Goal: Task Accomplishment & Management: Manage account settings

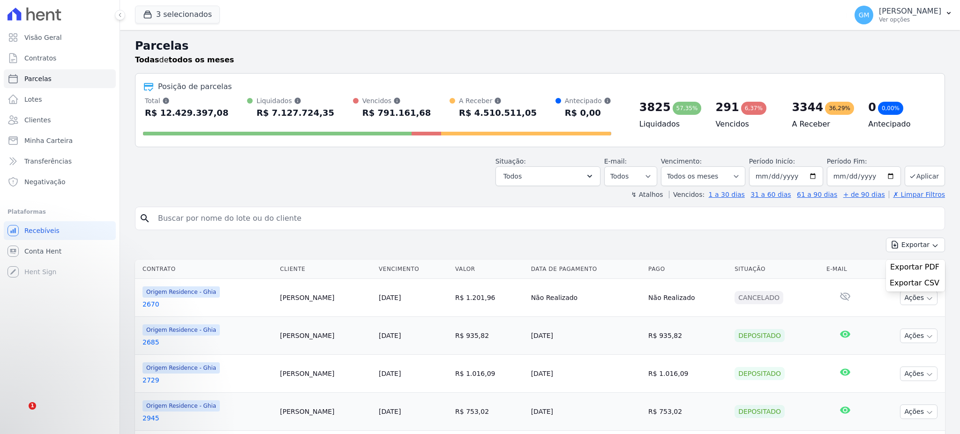
select select
click at [57, 119] on link "Clientes" at bounding box center [60, 120] width 112 height 19
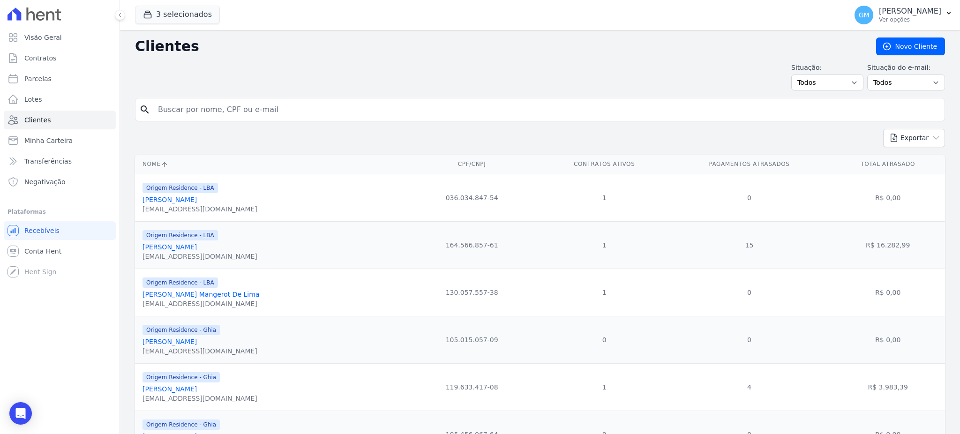
click at [182, 98] on div "search" at bounding box center [540, 109] width 810 height 23
click at [189, 108] on input "search" at bounding box center [546, 109] width 788 height 19
type input "freire"
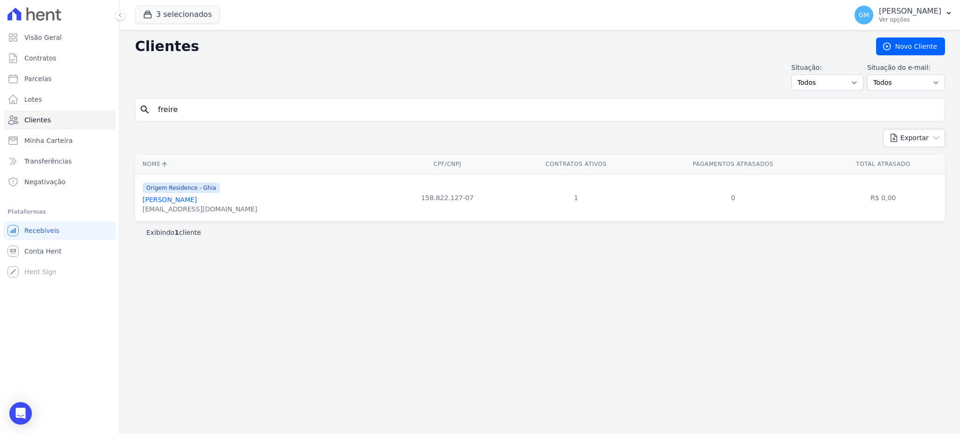
click at [197, 201] on link "[PERSON_NAME]" at bounding box center [170, 200] width 54 height 8
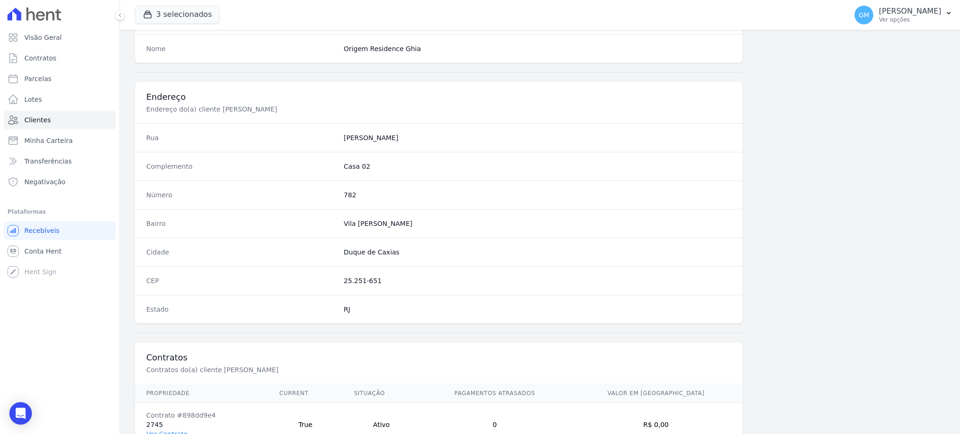
scroll to position [443, 0]
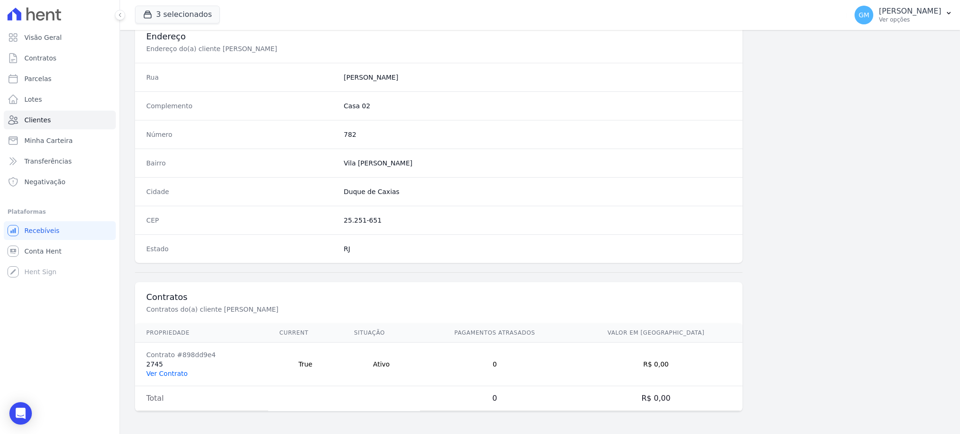
click at [169, 372] on link "Ver Contrato" at bounding box center [166, 374] width 41 height 8
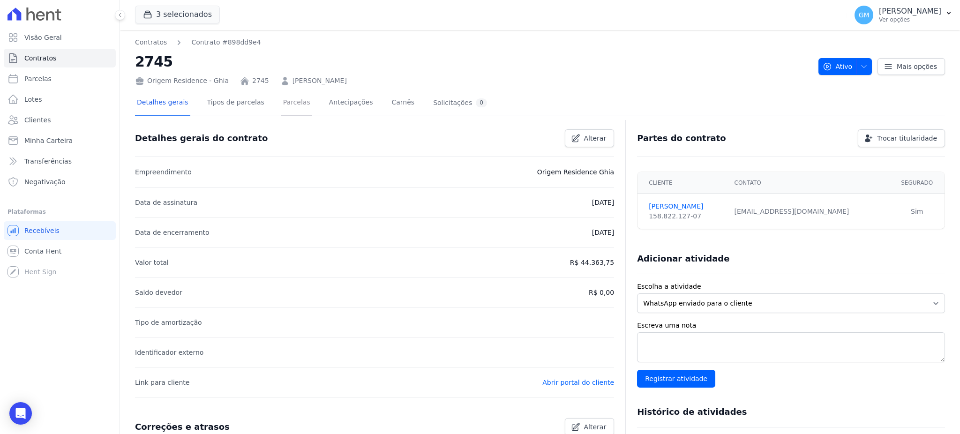
click at [284, 100] on link "Parcelas" at bounding box center [296, 103] width 31 height 25
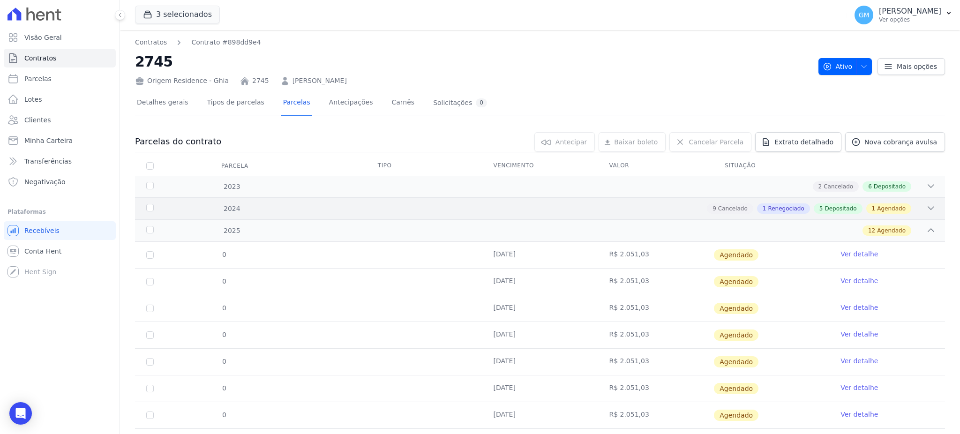
click at [858, 203] on div "9 Cancelado 1 Renegociado 5 Depositado 1 Agendado" at bounding box center [809, 208] width 204 height 10
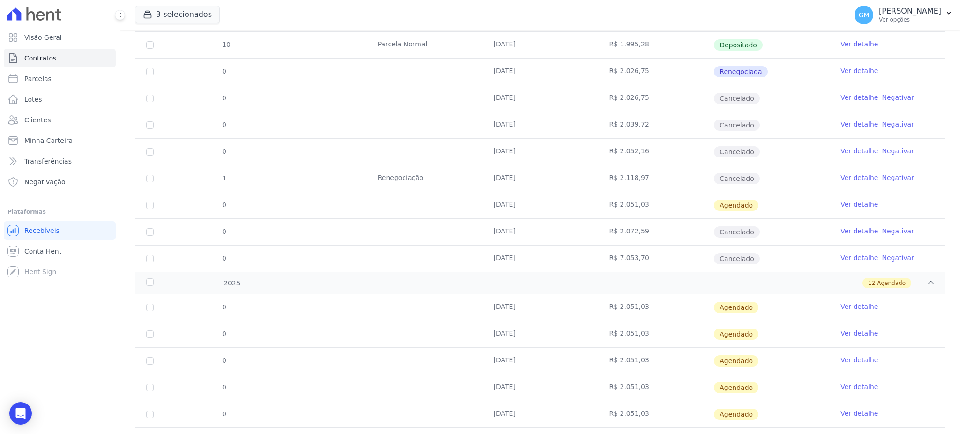
scroll to position [437, 0]
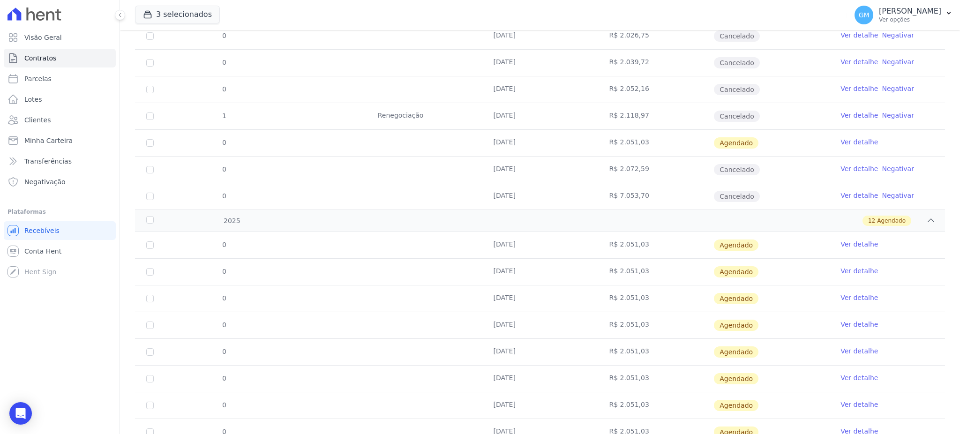
drag, startPoint x: 479, startPoint y: 192, endPoint x: 670, endPoint y: 193, distance: 190.8
click at [670, 193] on tr "0 [DATE] R$ 7.053,70 Cancelado Ver detalhe Negativar" at bounding box center [540, 196] width 810 height 27
click at [654, 193] on td "R$ 7.053,70" at bounding box center [656, 196] width 116 height 26
drag, startPoint x: 648, startPoint y: 197, endPoint x: 609, endPoint y: 197, distance: 38.4
click at [609, 197] on td "R$ 7.053,70" at bounding box center [656, 196] width 116 height 26
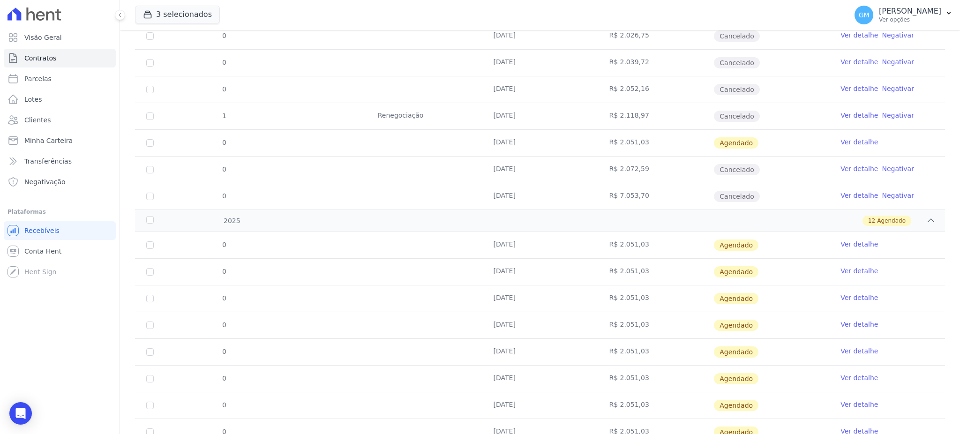
copy td "7.053,70"
click at [840, 142] on link "Ver detalhe" at bounding box center [859, 141] width 38 height 9
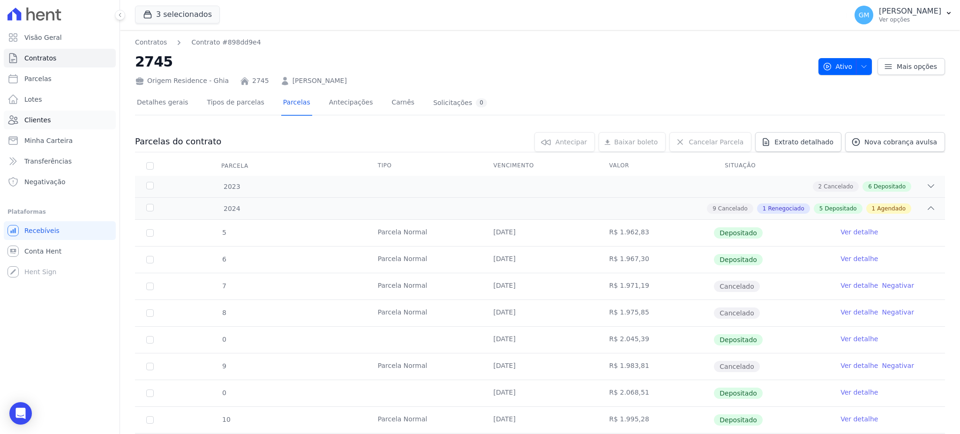
click at [74, 115] on link "Clientes" at bounding box center [60, 120] width 112 height 19
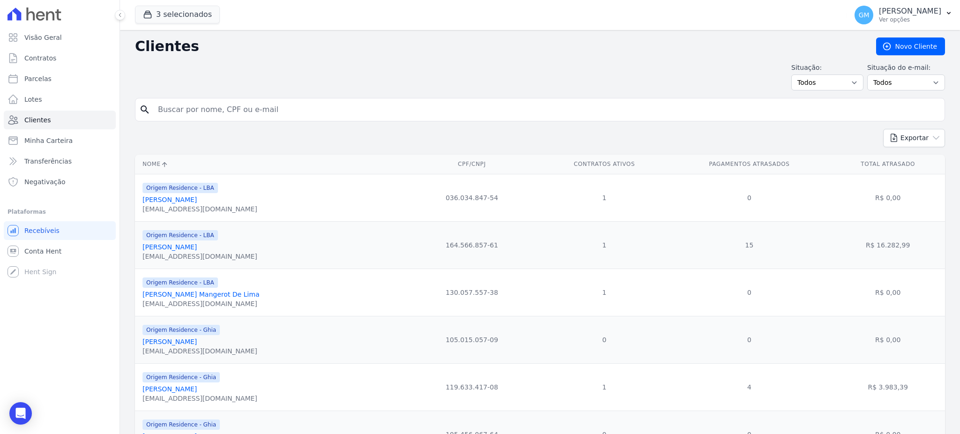
click at [164, 106] on input "search" at bounding box center [546, 109] width 788 height 19
type input "[PERSON_NAME]"
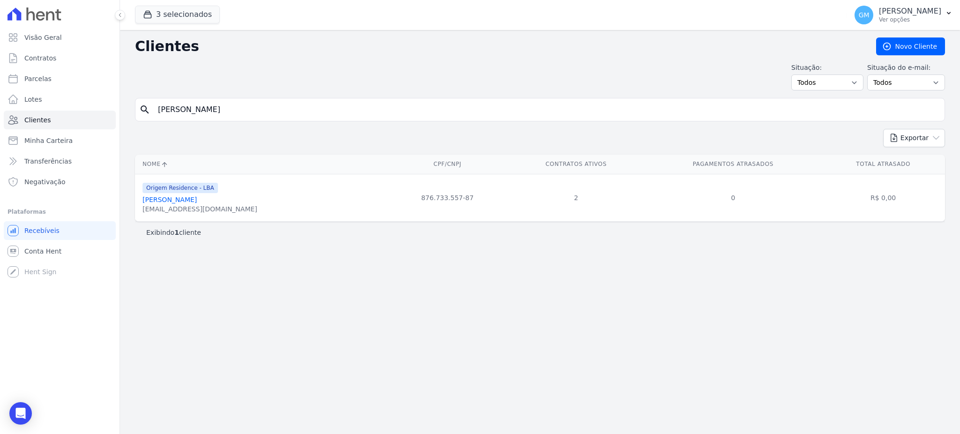
click at [231, 193] on div "Origem Residence - LBA" at bounding box center [200, 187] width 115 height 11
click at [197, 198] on link "[PERSON_NAME]" at bounding box center [170, 200] width 54 height 8
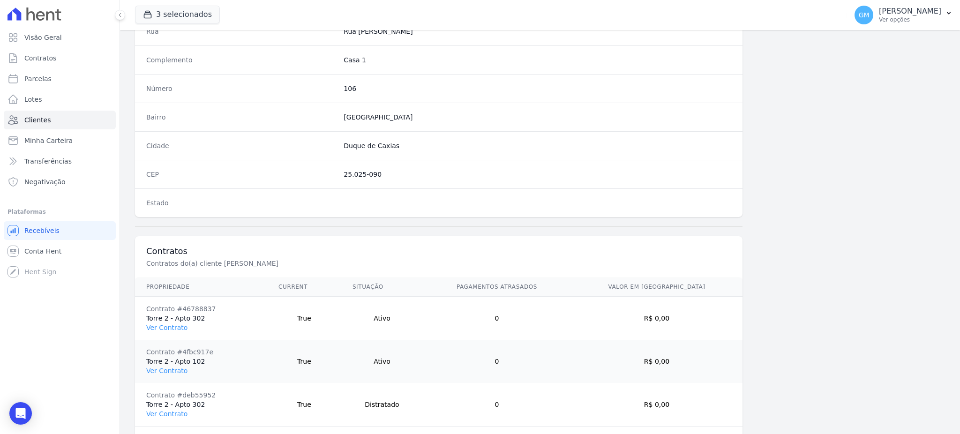
scroll to position [529, 0]
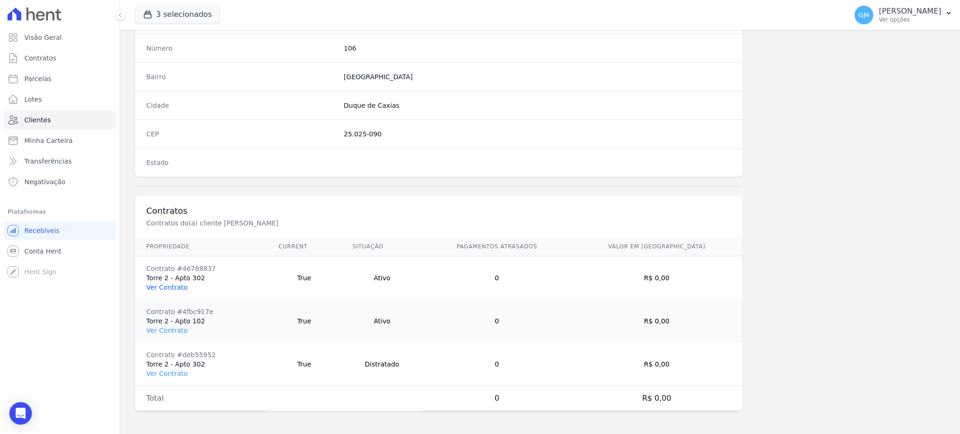
click at [172, 286] on link "Ver Contrato" at bounding box center [166, 288] width 41 height 8
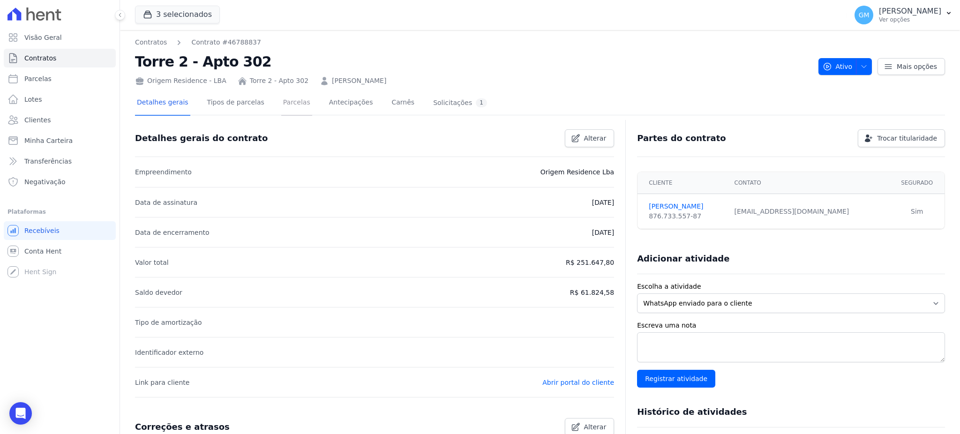
click at [281, 110] on link "Parcelas" at bounding box center [296, 103] width 31 height 25
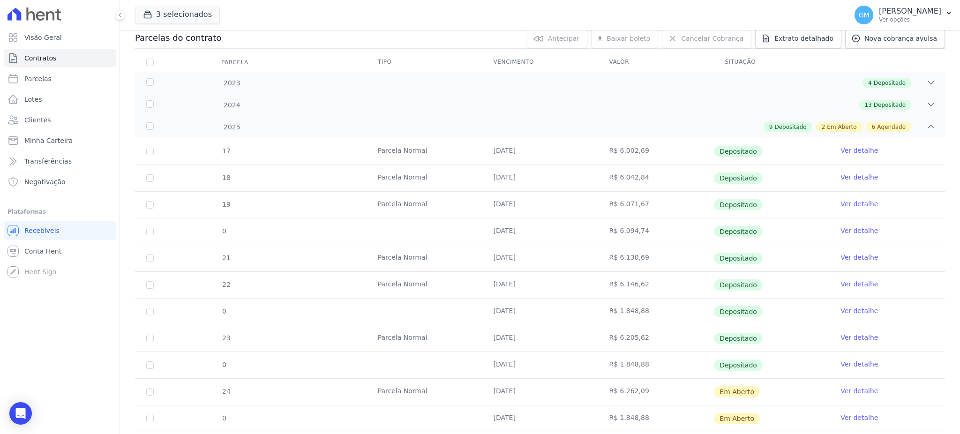
scroll to position [250, 0]
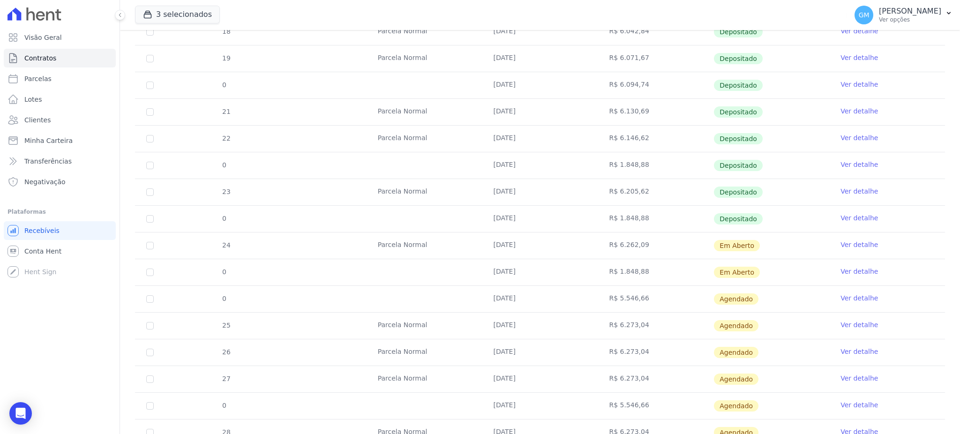
drag, startPoint x: 486, startPoint y: 245, endPoint x: 747, endPoint y: 247, distance: 261.1
click at [747, 247] on tr "24 [GEOGRAPHIC_DATA] [DATE] R$ 6.262,09 Em [GEOGRAPHIC_DATA] Ver detalhe" at bounding box center [540, 245] width 810 height 27
drag, startPoint x: 482, startPoint y: 269, endPoint x: 759, endPoint y: 269, distance: 277.0
click at [759, 269] on tr "0 [DATE] R$ 1.848,88 Em [GEOGRAPHIC_DATA] Ver detalhe" at bounding box center [540, 272] width 810 height 27
click at [768, 267] on td "Em Aberto" at bounding box center [771, 272] width 116 height 26
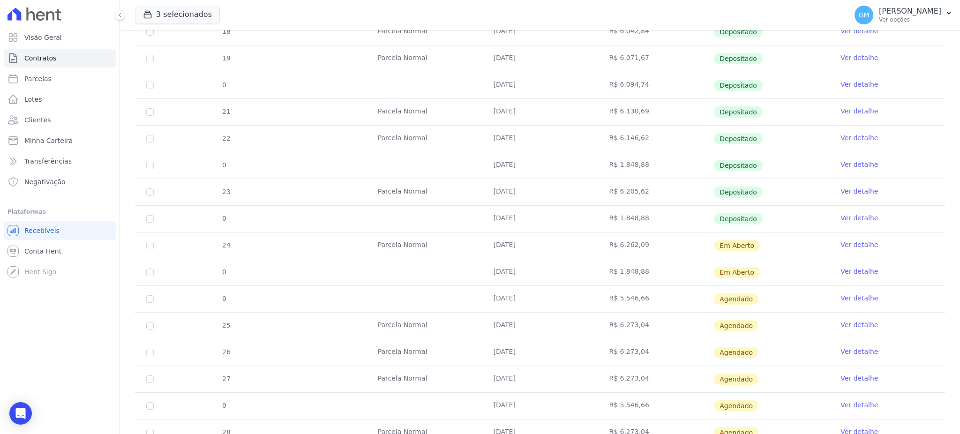
scroll to position [0, 0]
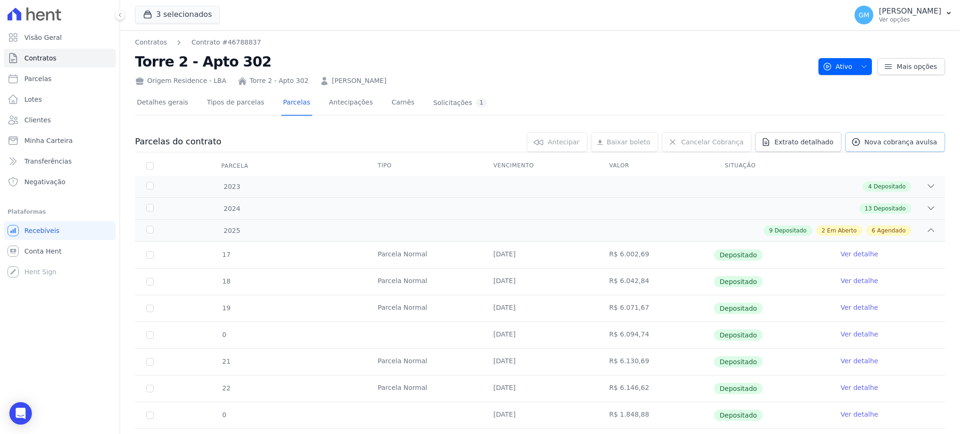
click at [864, 140] on span "Nova cobrança avulsa" at bounding box center [900, 141] width 73 height 9
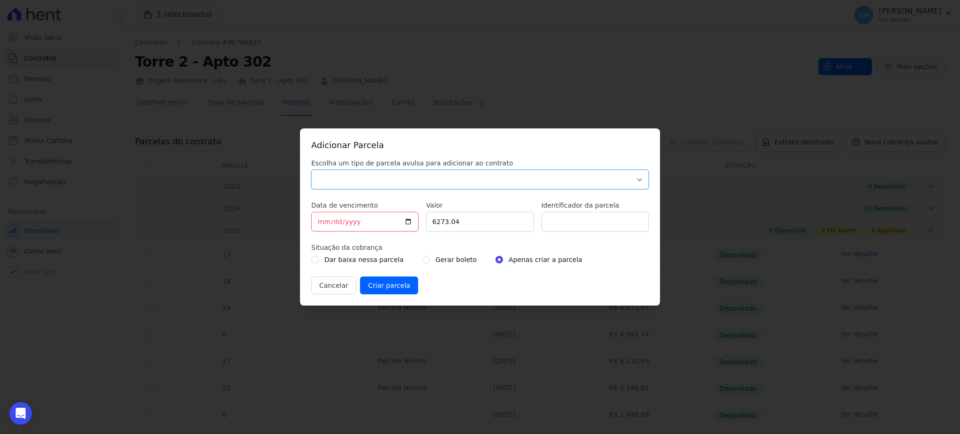
click at [406, 180] on select "Parcela Normal Sinal Caução Intercalada Chaves Pré Chaves Pós Chaves Taxas Quit…" at bounding box center [480, 180] width 338 height 20
select select "standard"
click at [311, 170] on select "Parcela Normal Sinal Caução Intercalada Chaves Pré Chaves Pós Chaves Taxas Quit…" at bounding box center [480, 180] width 338 height 20
click at [551, 228] on input "Identificador da parcela" at bounding box center [594, 222] width 107 height 20
paste input "1.848,88"
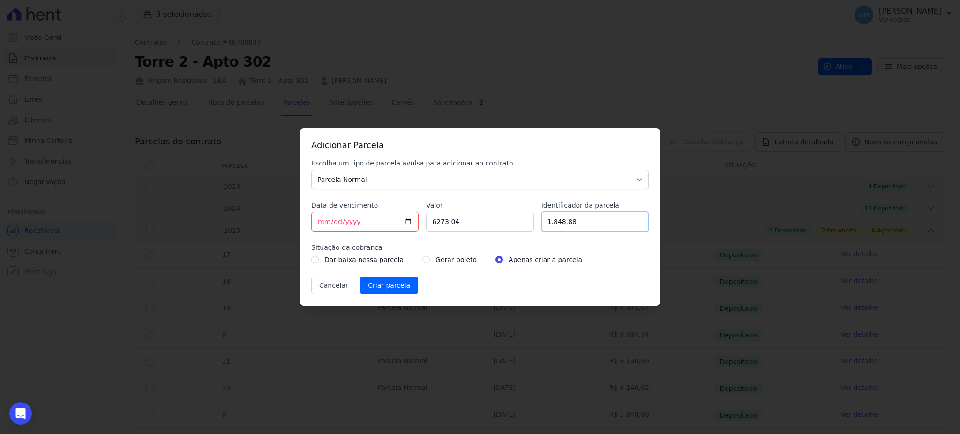
type input "1.848,88"
drag, startPoint x: 474, startPoint y: 226, endPoint x: 406, endPoint y: 232, distance: 67.8
click at [406, 232] on div "Escolha um tipo de parcela avulsa para adicionar ao contrato Parcela Normal Sin…" at bounding box center [480, 226] width 338 height 136
paste input "1.84888"
type input "1.84888"
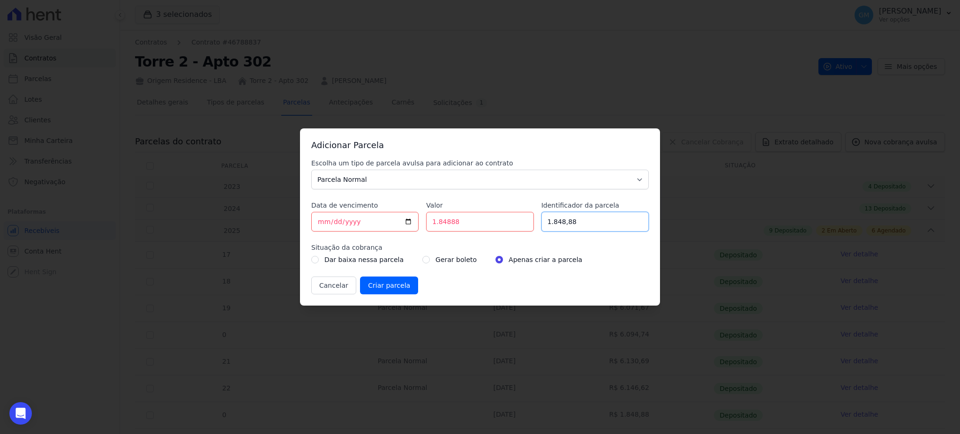
drag, startPoint x: 572, startPoint y: 224, endPoint x: 523, endPoint y: 227, distance: 49.4
click at [523, 227] on div "Escolha um tipo de parcela avulsa para adicionar ao contrato Parcela Normal Sin…" at bounding box center [480, 226] width 338 height 136
paste input "OUT"
type input "OUT"
click at [410, 225] on input "[DATE]" at bounding box center [364, 222] width 107 height 20
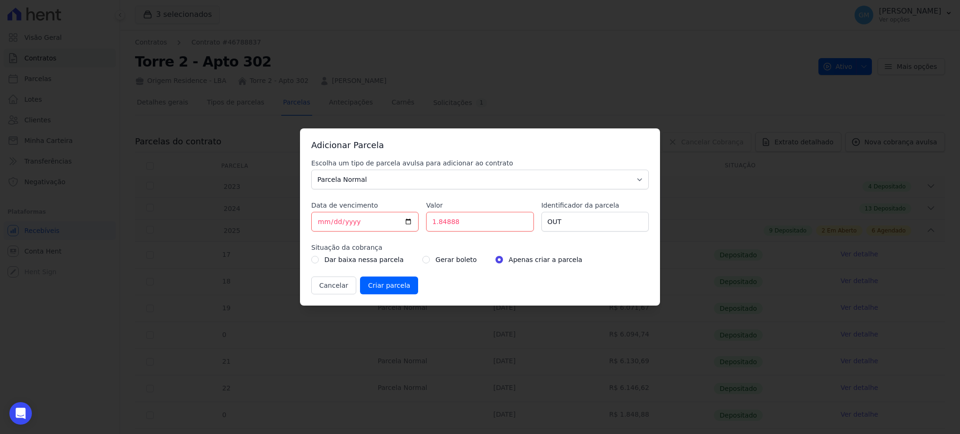
type input "[DATE]"
click at [437, 224] on input "1.84888" at bounding box center [479, 222] width 107 height 20
click at [445, 224] on input "184888" at bounding box center [479, 222] width 107 height 20
click at [480, 218] on input "1848.88" at bounding box center [479, 222] width 107 height 20
type input "1848.88"
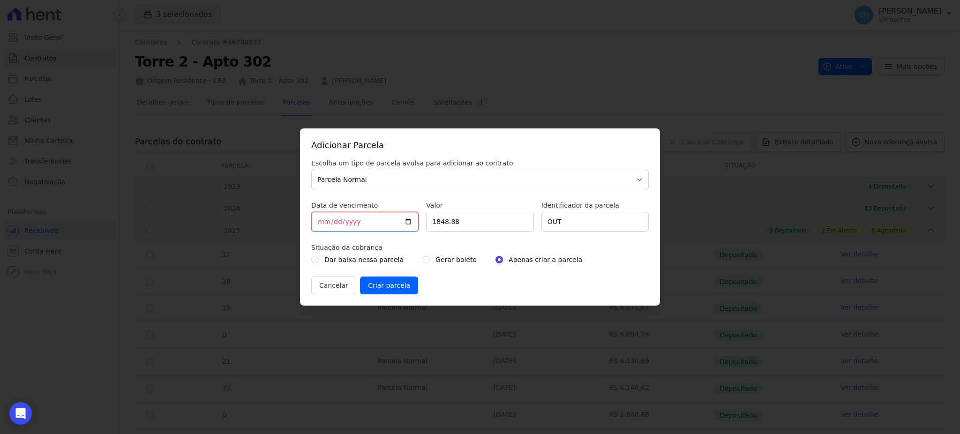
click at [406, 223] on input "[DATE]" at bounding box center [364, 222] width 107 height 20
drag, startPoint x: 456, startPoint y: 221, endPoint x: 420, endPoint y: 220, distance: 36.1
click at [420, 220] on div "Escolha um tipo de parcela avulsa para adicionar ao contrato Parcela Normal Sin…" at bounding box center [480, 226] width 338 height 136
click at [407, 221] on input "[DATE]" at bounding box center [364, 222] width 107 height 20
type input "[DATE]"
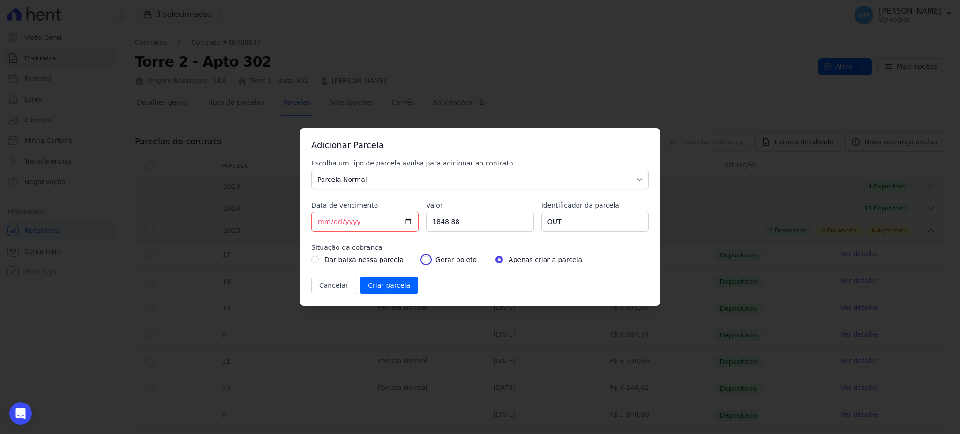
click at [422, 260] on input "radio" at bounding box center [426, 260] width 8 height 8
radio input "true"
click at [386, 281] on input "Criar parcela" at bounding box center [389, 286] width 58 height 18
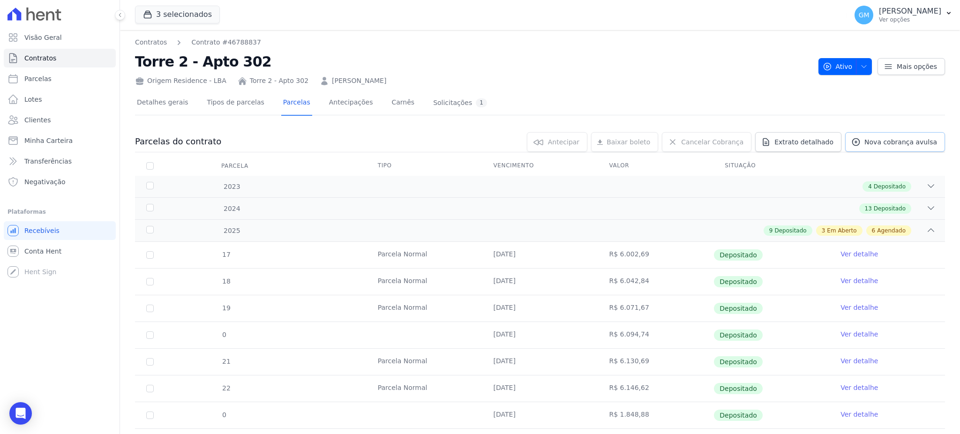
drag, startPoint x: 894, startPoint y: 142, endPoint x: 869, endPoint y: 147, distance: 26.4
click at [894, 142] on span "Nova cobrança avulsa" at bounding box center [900, 141] width 73 height 9
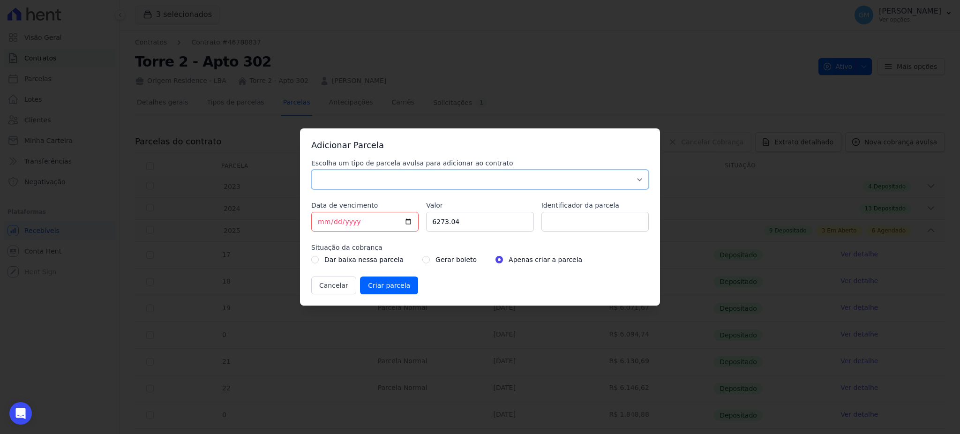
click at [434, 185] on select "Parcela Normal Sinal Caução Intercalada Chaves Pré Chaves Pós Chaves Taxas Quit…" at bounding box center [480, 180] width 338 height 20
select select "standard"
click at [311, 170] on select "Parcela Normal Sinal Caução Intercalada Chaves Pré Chaves Pós Chaves Taxas Quit…" at bounding box center [480, 180] width 338 height 20
click at [409, 221] on input "[DATE]" at bounding box center [364, 222] width 107 height 20
type input "[DATE]"
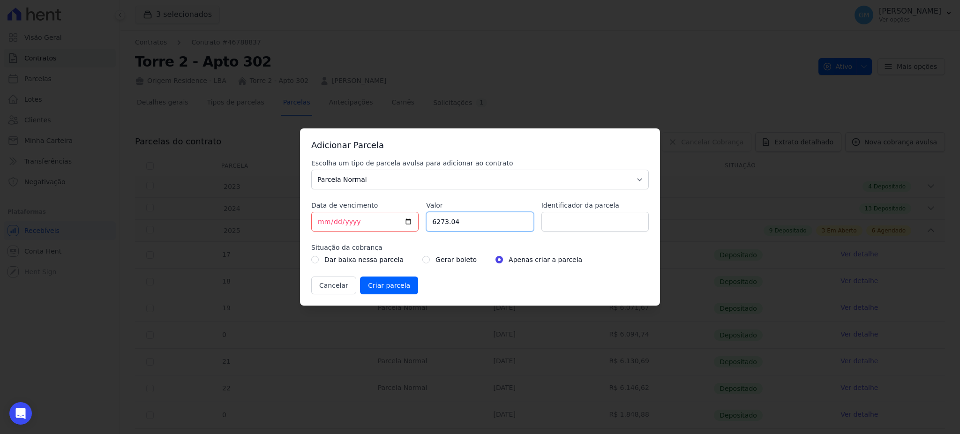
drag, startPoint x: 454, startPoint y: 221, endPoint x: 414, endPoint y: 221, distance: 40.3
click at [414, 221] on div "Escolha um tipo de parcela avulsa para adicionar ao contrato Parcela Normal Sin…" at bounding box center [480, 226] width 338 height 136
paste input "1848.88"
type input "1848.88"
click at [566, 225] on input "Identificador da parcela" at bounding box center [594, 222] width 107 height 20
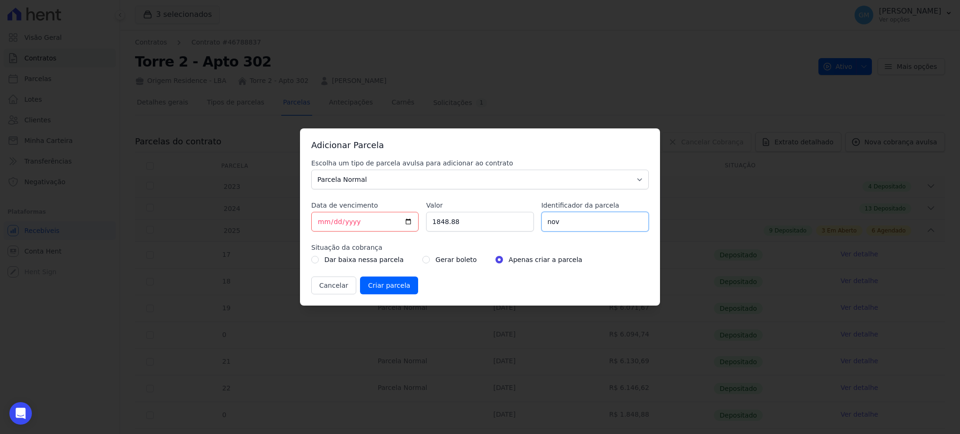
type input "nov"
click at [422, 260] on input "radio" at bounding box center [426, 260] width 8 height 8
radio input "true"
click at [400, 291] on input "Criar parcela" at bounding box center [389, 286] width 58 height 18
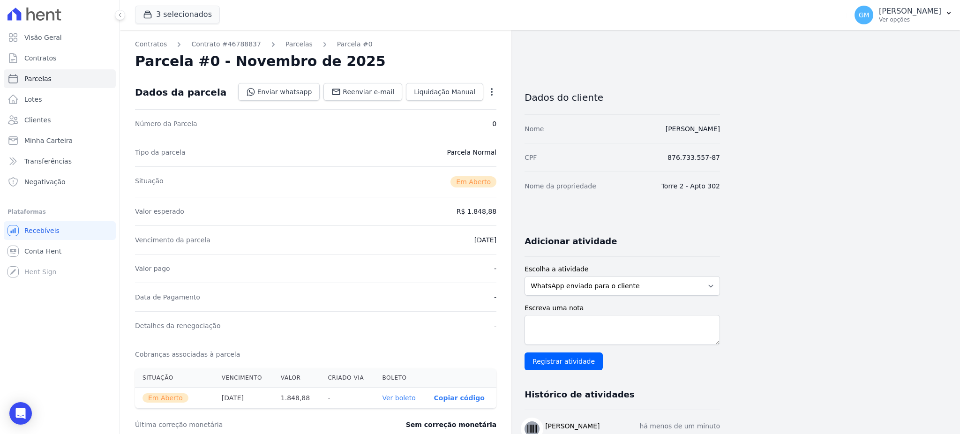
drag, startPoint x: 471, startPoint y: 211, endPoint x: 499, endPoint y: 215, distance: 28.0
click at [499, 215] on div "Contratos Contrato #46788837 [GEOGRAPHIC_DATA] Parcela #0 Parcela #0 - Novembro…" at bounding box center [315, 332] width 391 height 605
copy dd "1.848,88"
click at [487, 224] on div "Valor esperado R$ 1.848,88" at bounding box center [315, 211] width 361 height 29
drag, startPoint x: 498, startPoint y: 212, endPoint x: 474, endPoint y: 210, distance: 24.5
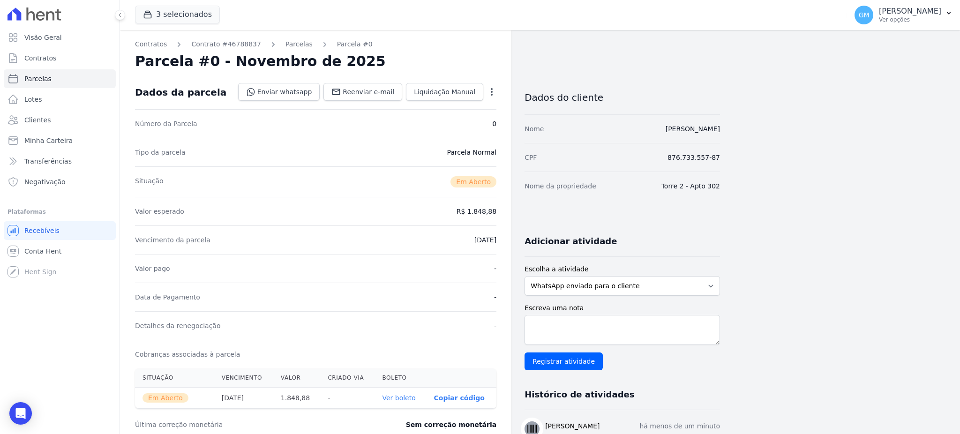
click at [474, 210] on div "Contratos Contrato #46788837 [GEOGRAPHIC_DATA] Parcela #0 Parcela #0 - Novembro…" at bounding box center [315, 332] width 391 height 605
copy dd "1.848,88"
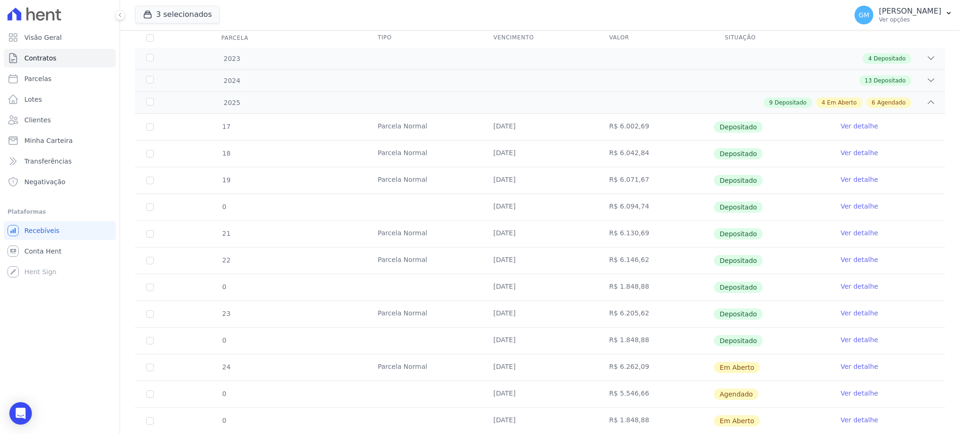
scroll to position [53, 0]
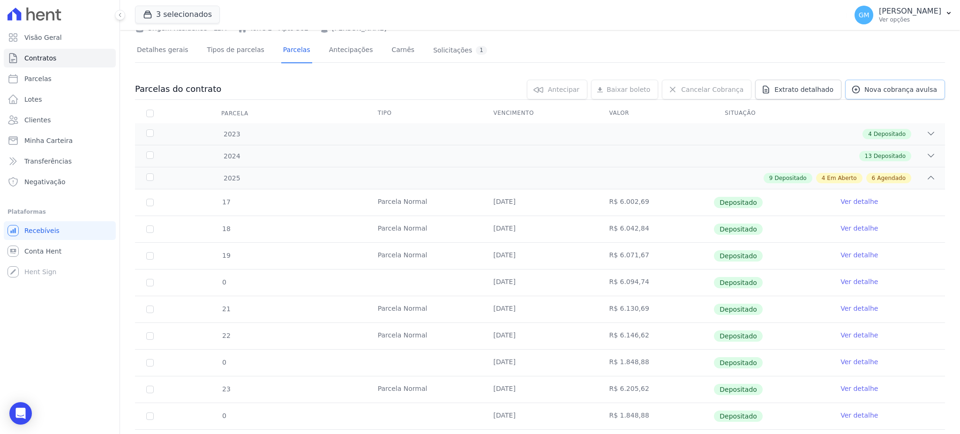
click at [865, 98] on link "Nova cobrança avulsa" at bounding box center [895, 90] width 100 height 20
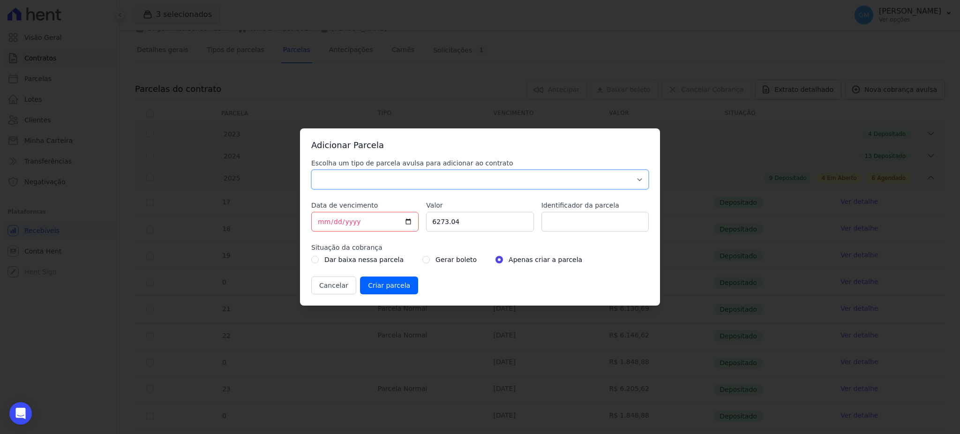
click at [470, 177] on select "Parcela Normal Sinal Caução Intercalada Chaves Pré Chaves Pós Chaves Taxas Quit…" at bounding box center [480, 180] width 338 height 20
select select "standard"
click at [311, 170] on select "Parcela Normal Sinal Caução Intercalada Chaves Pré Chaves Pós Chaves Taxas Quit…" at bounding box center [480, 180] width 338 height 20
click at [414, 221] on input "[DATE]" at bounding box center [364, 222] width 107 height 20
click at [411, 220] on input "[DATE]" at bounding box center [364, 222] width 107 height 20
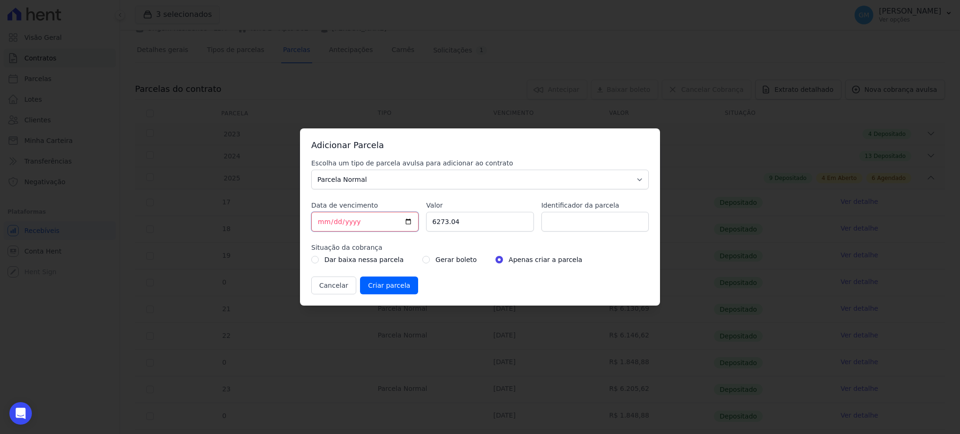
type input "[DATE]"
drag, startPoint x: 470, startPoint y: 214, endPoint x: 392, endPoint y: 217, distance: 77.8
click at [392, 217] on div "Escolha um tipo de parcela avulsa para adicionar ao contrato Parcela Normal Sin…" at bounding box center [480, 226] width 338 height 136
paste input "1.84888"
click at [437, 225] on input "1.84888" at bounding box center [479, 222] width 107 height 20
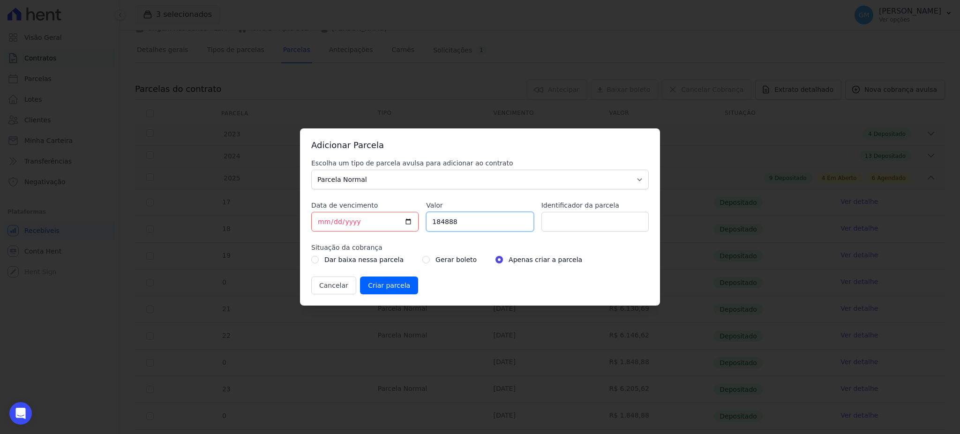
click at [446, 225] on input "184888" at bounding box center [479, 222] width 107 height 20
type input "1848.88"
click at [422, 262] on input "radio" at bounding box center [426, 260] width 8 height 8
radio input "true"
click at [569, 228] on input "Identificador da parcela" at bounding box center [594, 222] width 107 height 20
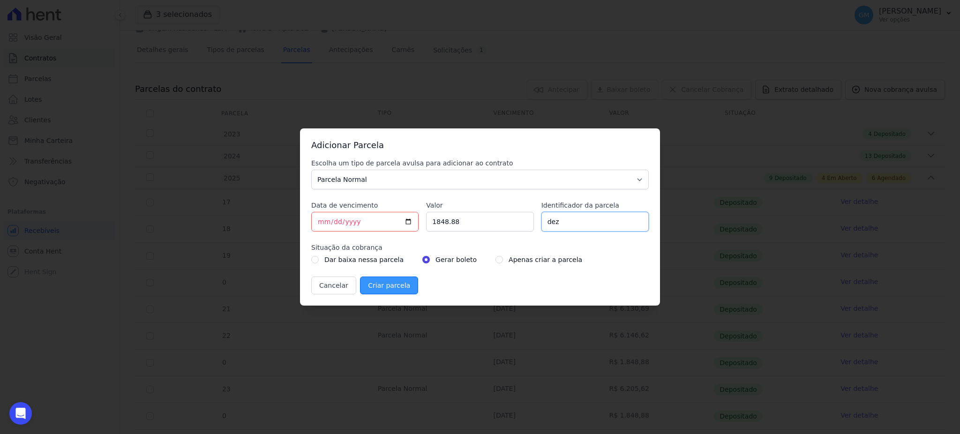
type input "dez"
click at [385, 282] on input "Criar parcela" at bounding box center [389, 286] width 58 height 18
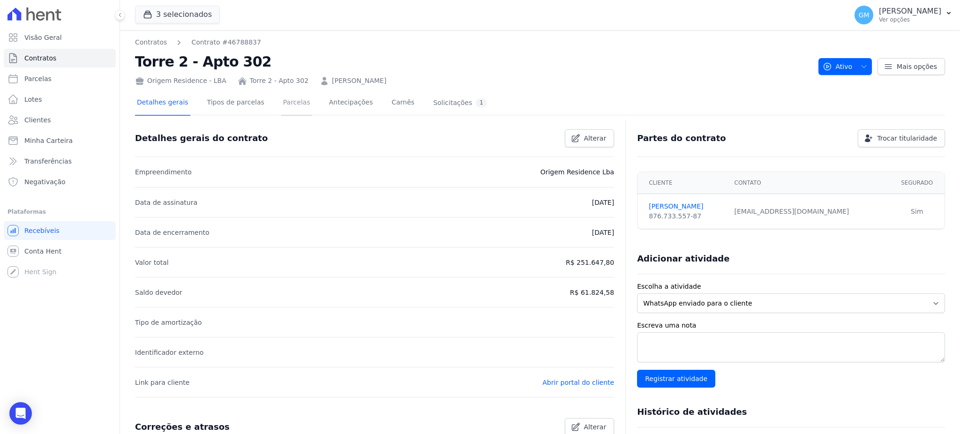
click at [281, 105] on link "Parcelas" at bounding box center [296, 103] width 31 height 25
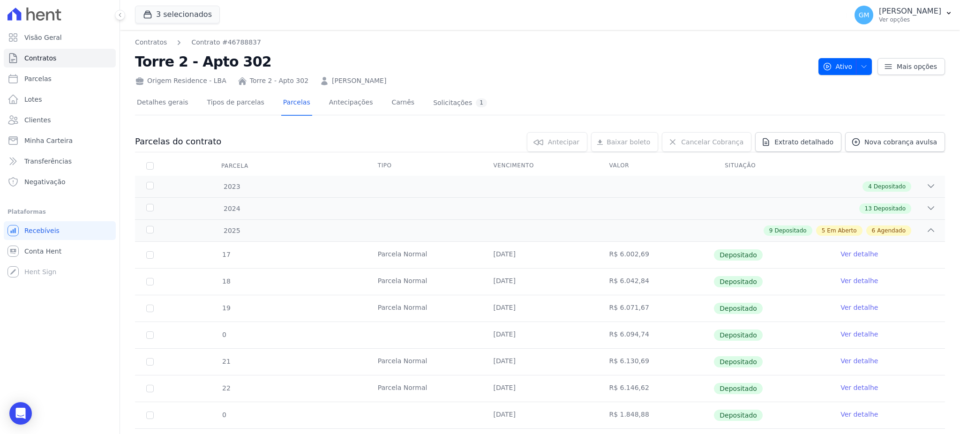
scroll to position [312, 0]
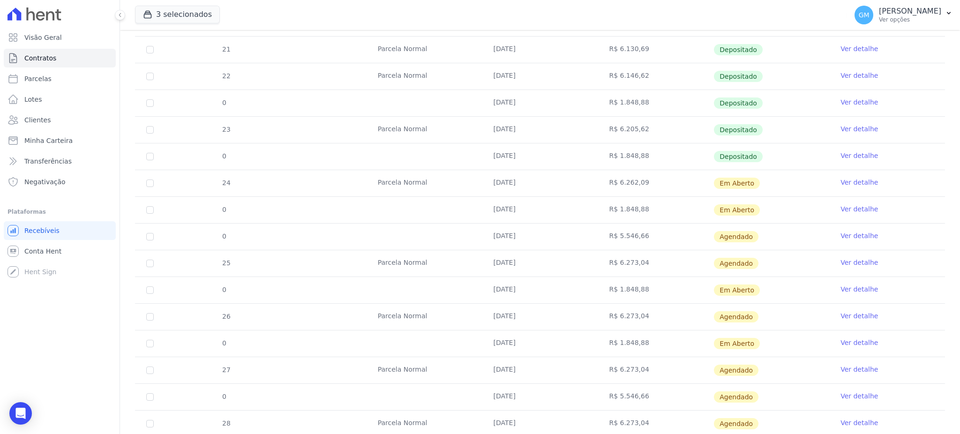
drag, startPoint x: 477, startPoint y: 184, endPoint x: 535, endPoint y: 188, distance: 58.8
click at [535, 188] on tr "24 [GEOGRAPHIC_DATA] [DATE] R$ 6.262,09 Em [GEOGRAPHIC_DATA] Ver detalhe" at bounding box center [540, 183] width 810 height 27
drag, startPoint x: 484, startPoint y: 262, endPoint x: 618, endPoint y: 264, distance: 134.1
click at [618, 264] on tr "25 [GEOGRAPHIC_DATA] [DATE] R$ 6.273,04 [GEOGRAPHIC_DATA] Ver detalhe" at bounding box center [540, 263] width 810 height 27
drag, startPoint x: 490, startPoint y: 290, endPoint x: 552, endPoint y: 291, distance: 61.4
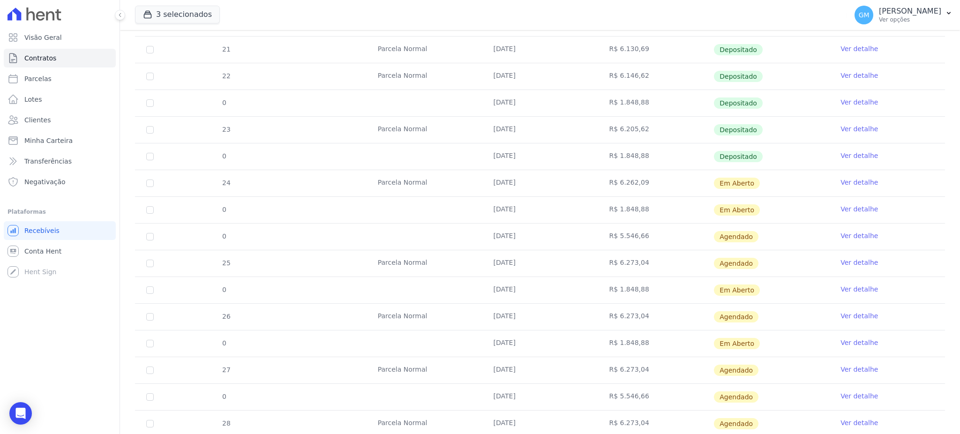
click at [546, 292] on td "[DATE]" at bounding box center [540, 290] width 116 height 26
click at [840, 289] on link "Ver detalhe" at bounding box center [859, 289] width 38 height 9
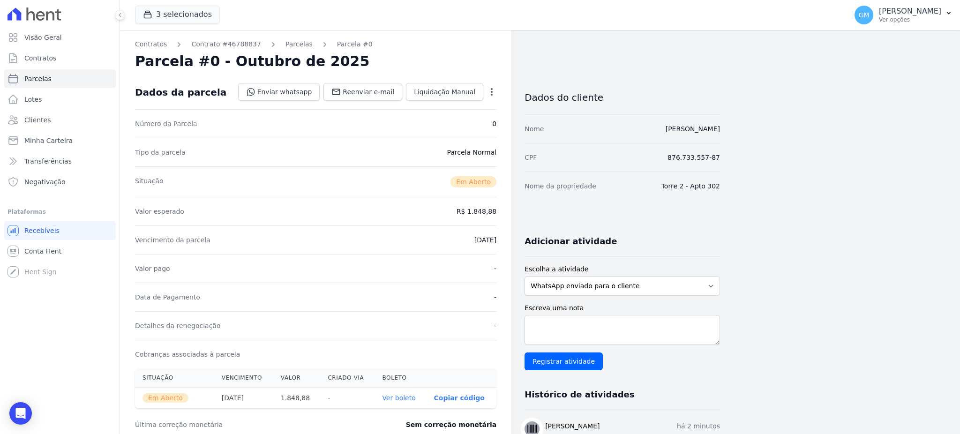
click at [412, 400] on link "Ver boleto" at bounding box center [398, 398] width 33 height 8
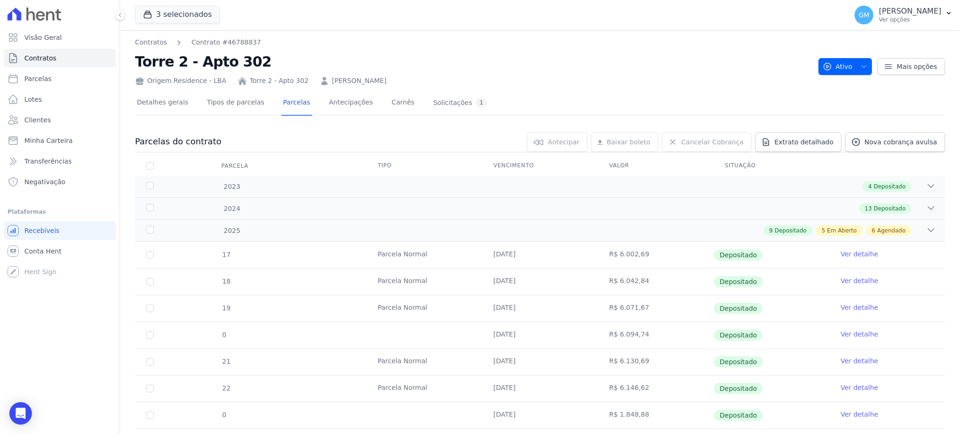
scroll to position [375, 0]
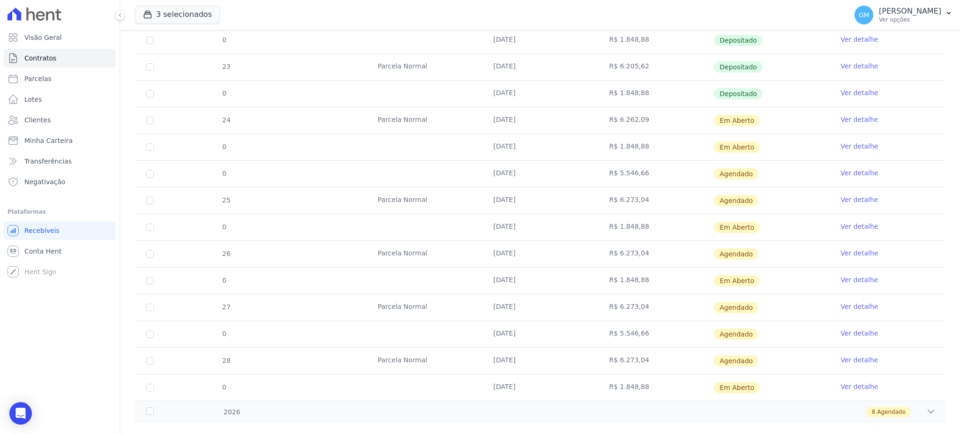
click at [849, 277] on link "Ver detalhe" at bounding box center [859, 279] width 38 height 9
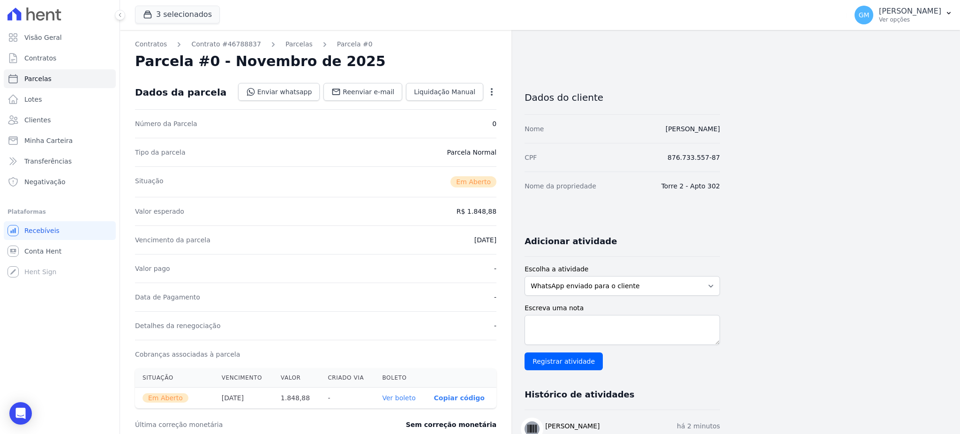
click at [407, 396] on link "Ver boleto" at bounding box center [398, 398] width 33 height 8
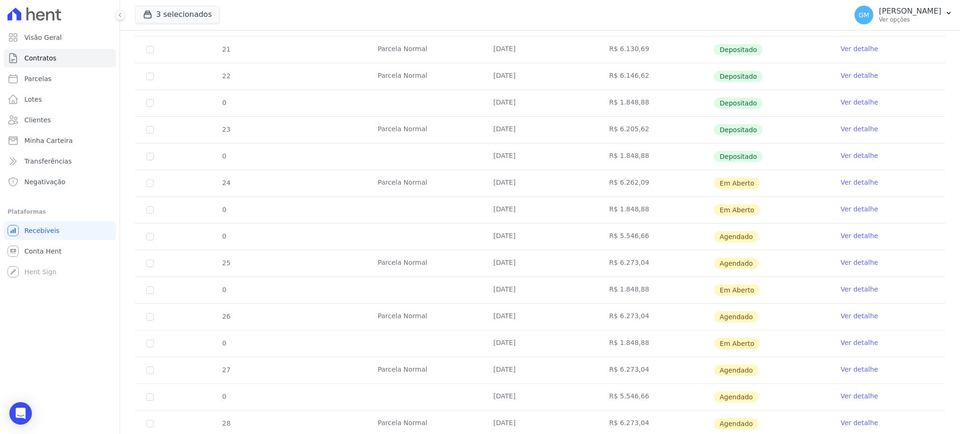
scroll to position [375, 0]
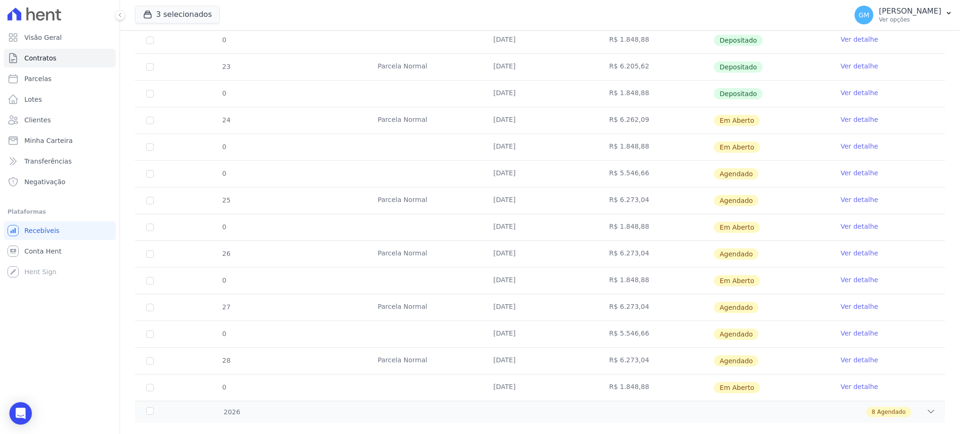
click at [843, 383] on link "Ver detalhe" at bounding box center [859, 386] width 38 height 9
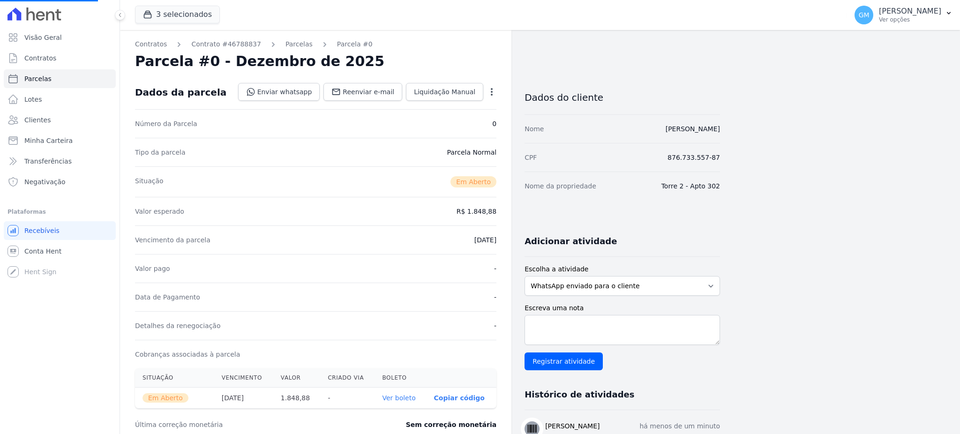
click at [404, 398] on link "Ver boleto" at bounding box center [398, 398] width 33 height 8
